Goal: Task Accomplishment & Management: Use online tool/utility

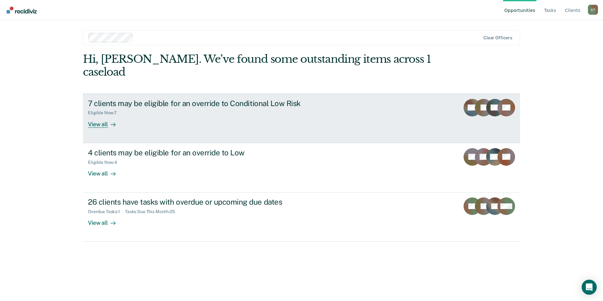
click at [229, 99] on div "7 clients may be eligible for an override to Conditional Low Risk" at bounding box center [198, 103] width 220 height 9
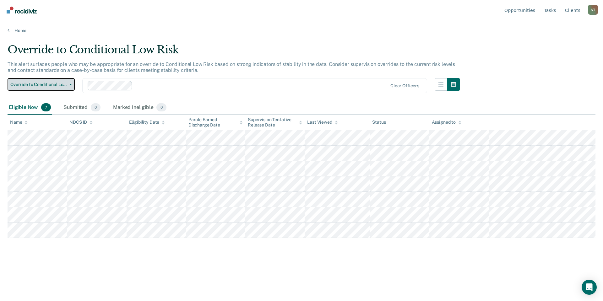
click at [50, 85] on span "Override to Conditional Low Risk" at bounding box center [38, 84] width 57 height 5
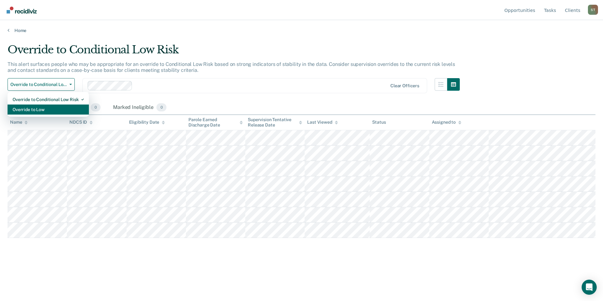
click at [41, 110] on div "Override to Low" at bounding box center [48, 110] width 71 height 10
